Goal: Task Accomplishment & Management: Manage account settings

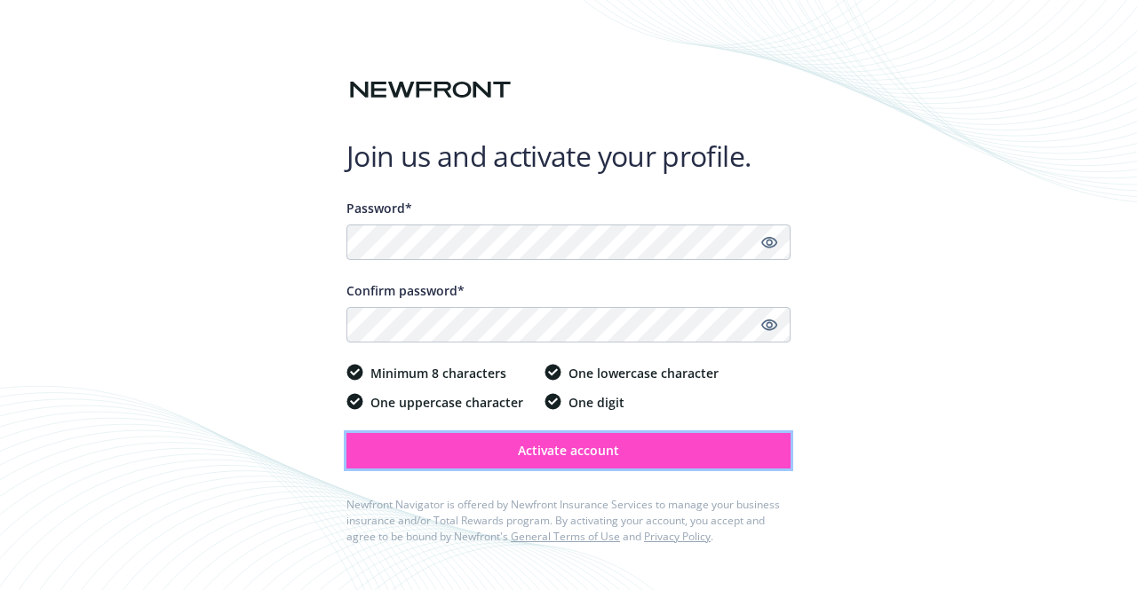
click at [522, 448] on span "Activate account" at bounding box center [568, 450] width 101 height 17
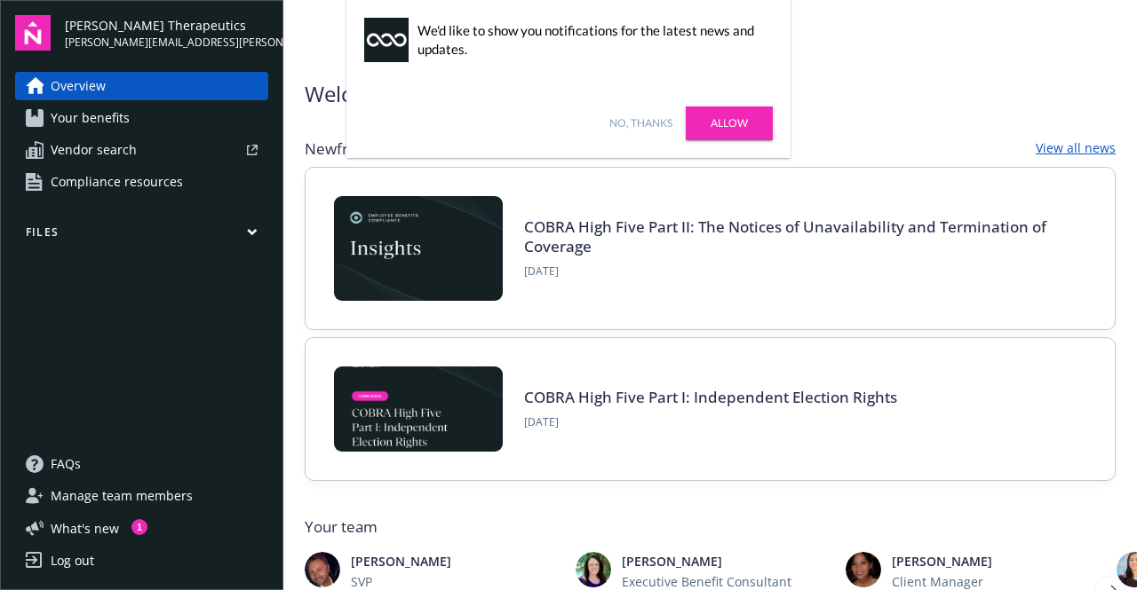
click at [647, 123] on link "No, thanks" at bounding box center [640, 123] width 63 height 16
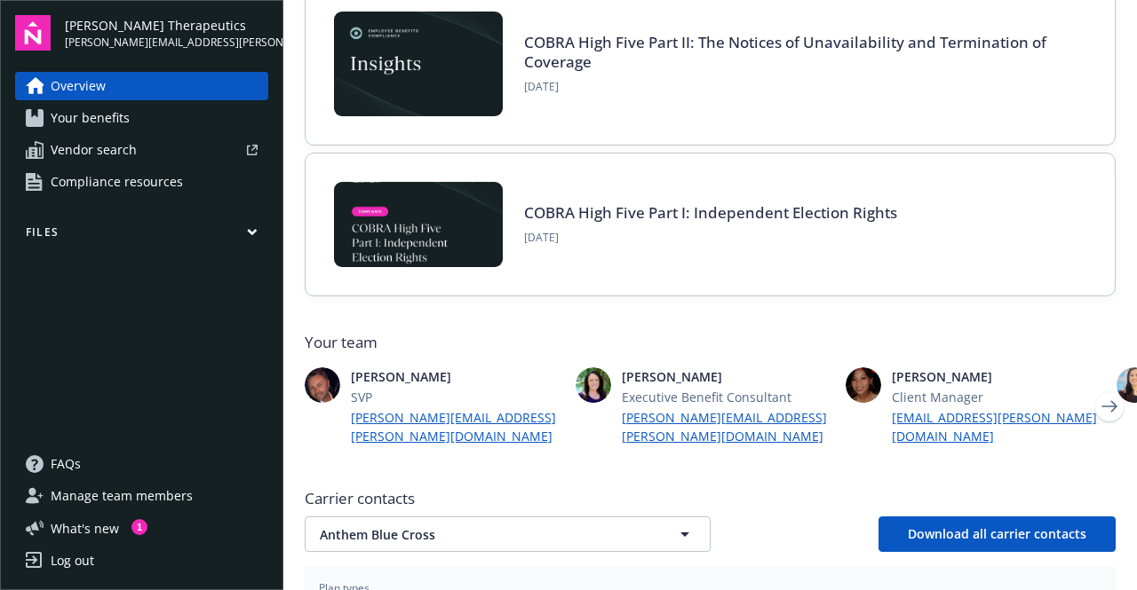
scroll to position [186, 0]
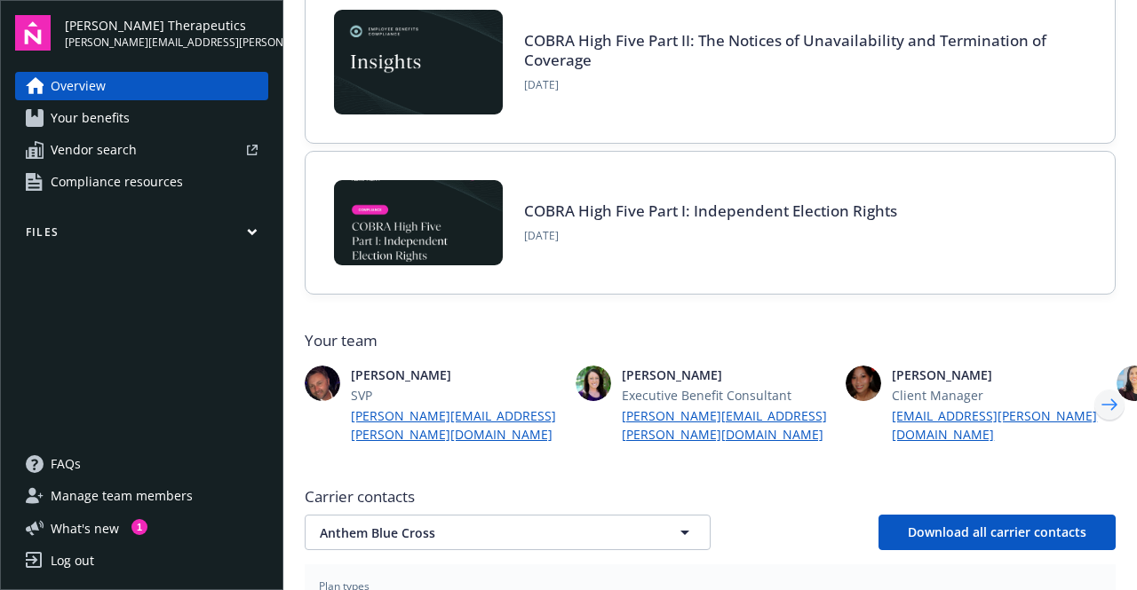
click at [1097, 392] on icon "Next" at bounding box center [1109, 405] width 28 height 36
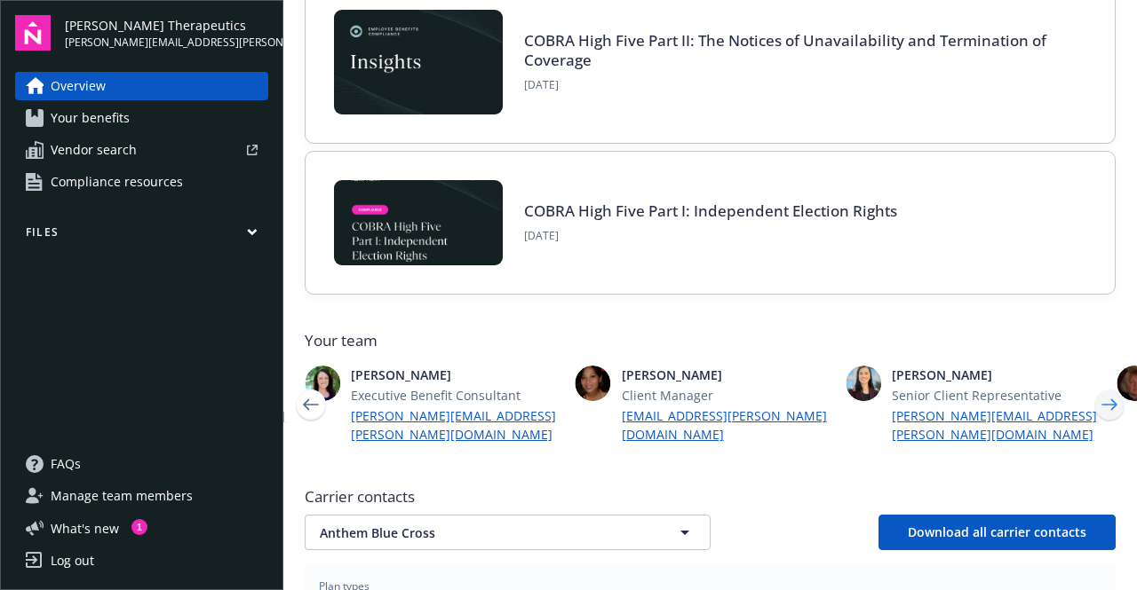
click at [1095, 403] on icon "Next" at bounding box center [1109, 405] width 28 height 36
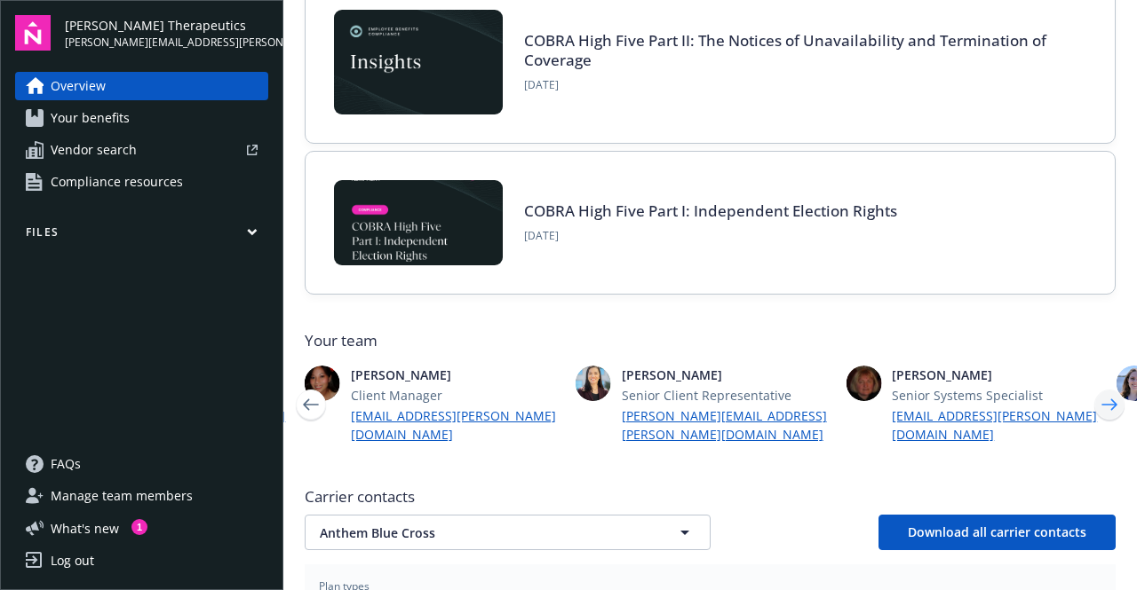
click at [1103, 406] on icon "Next" at bounding box center [1109, 405] width 28 height 36
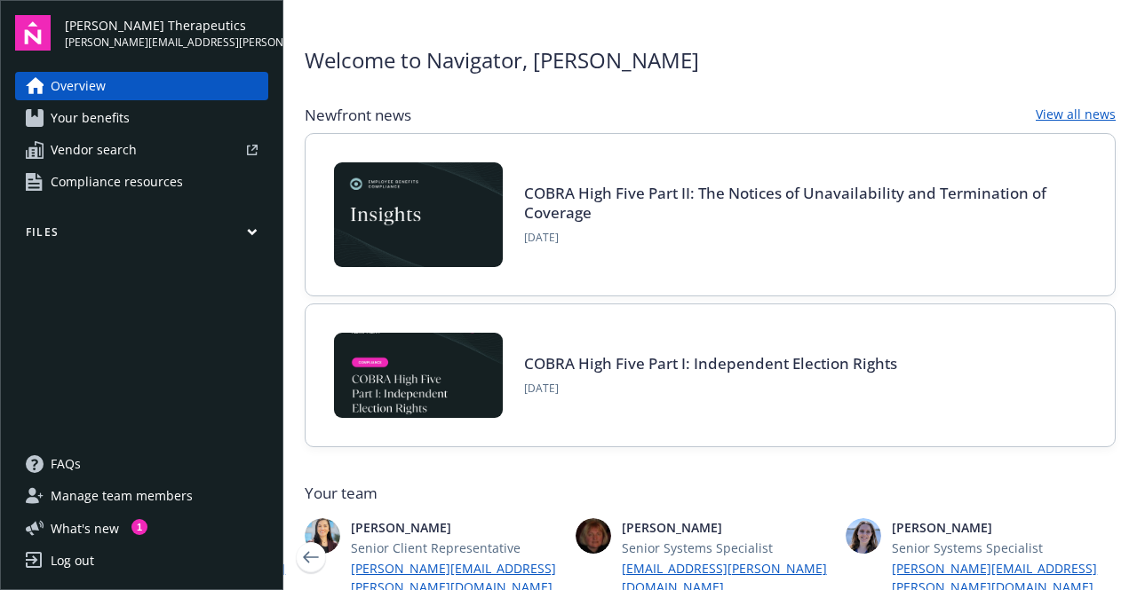
scroll to position [0, 0]
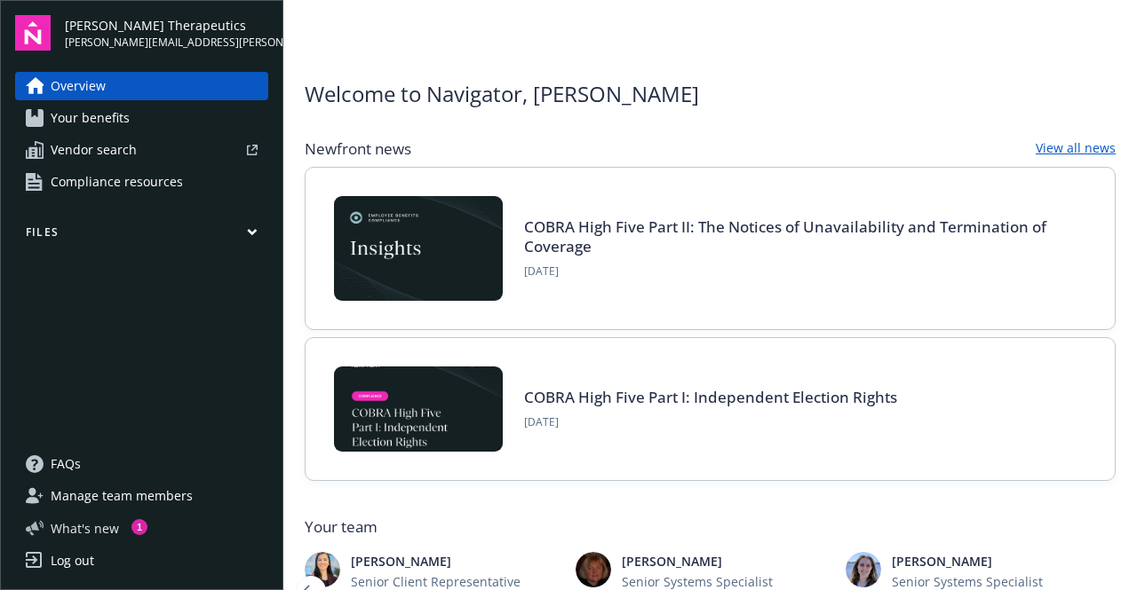
click at [87, 532] on span "What ' s new" at bounding box center [85, 528] width 68 height 19
click at [147, 112] on link "Your benefits" at bounding box center [141, 118] width 253 height 28
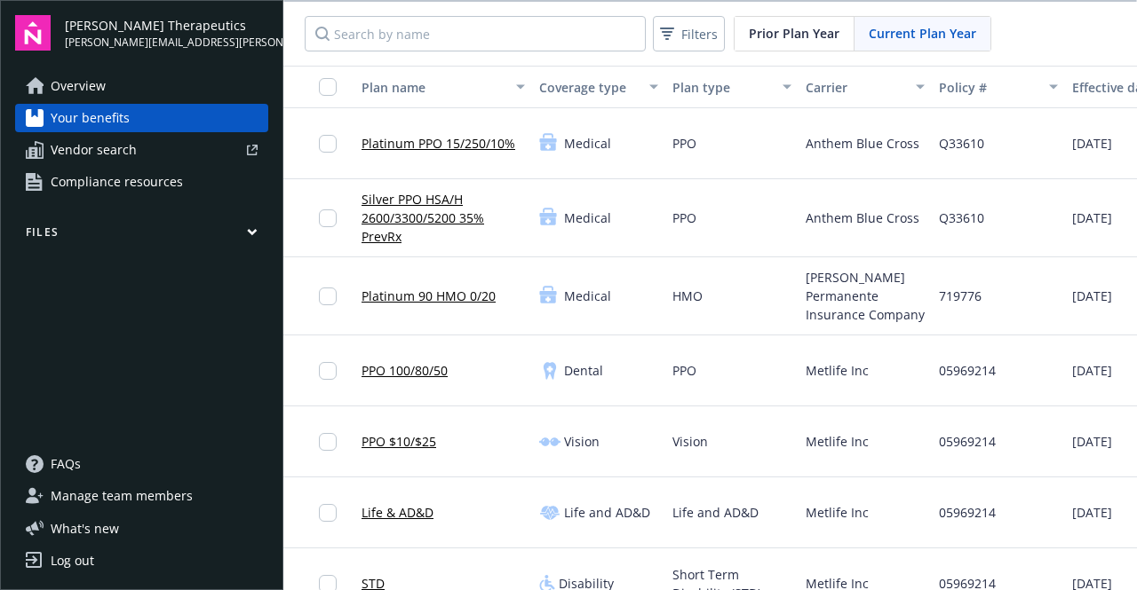
click at [256, 235] on icon "button" at bounding box center [252, 232] width 11 height 8
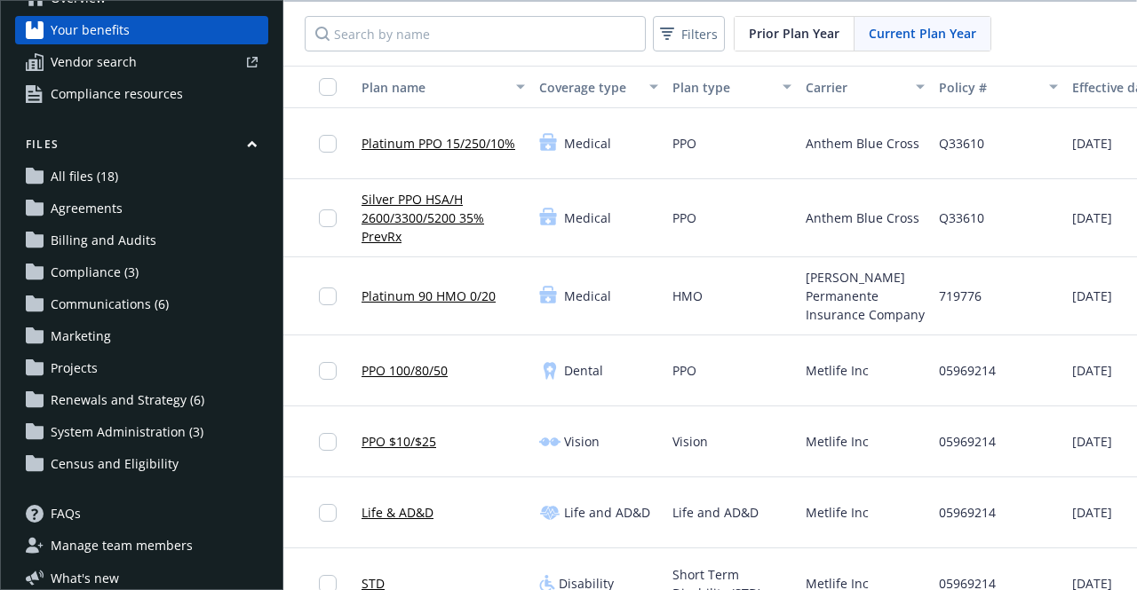
scroll to position [136, 0]
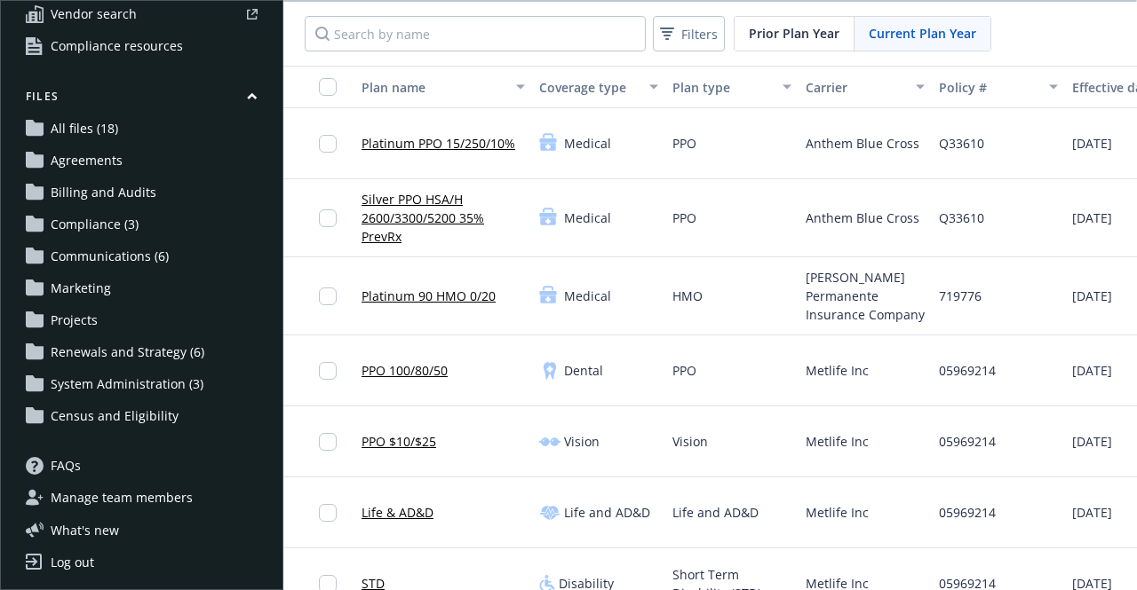
click at [101, 354] on span "Renewals and Strategy (6)" at bounding box center [128, 352] width 154 height 28
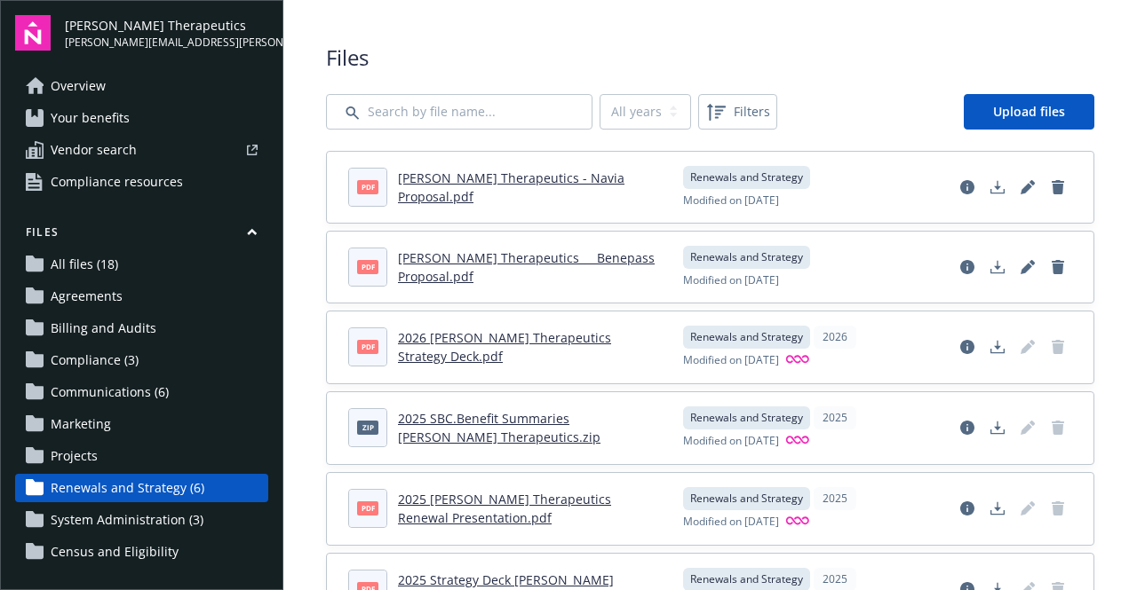
click at [561, 344] on link "2026 Vera Therapeutics Strategy Deck.pdf" at bounding box center [504, 347] width 213 height 36
